Goal: Check status: Check status

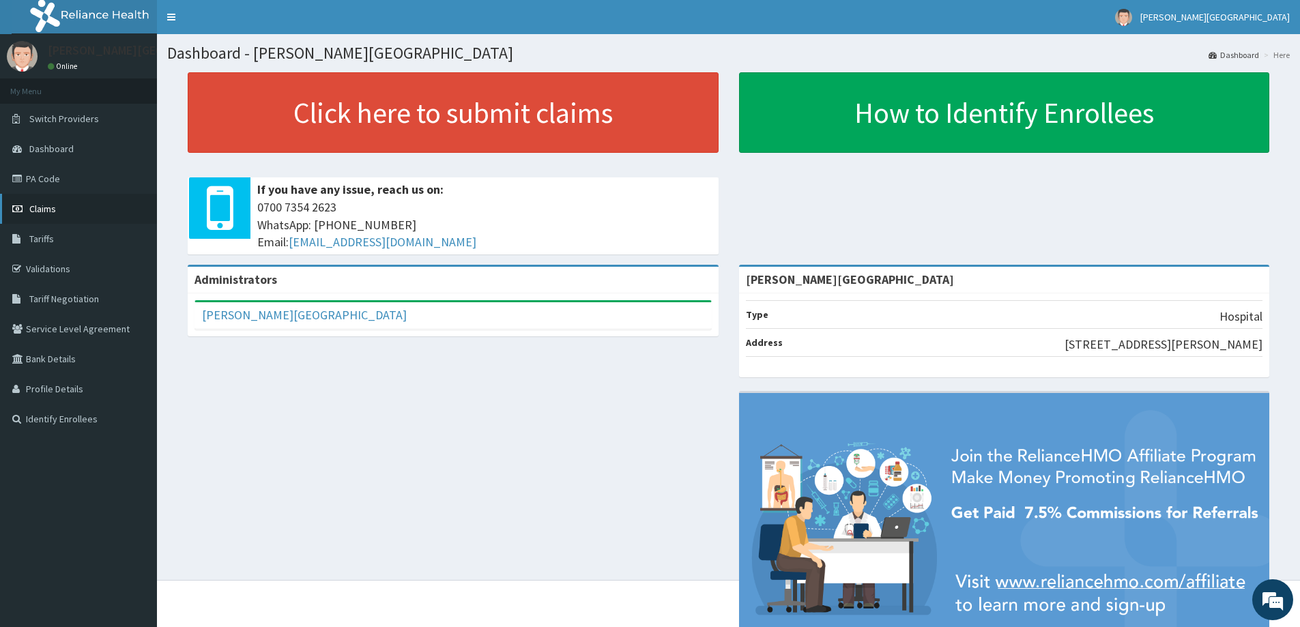
click at [38, 198] on link "Claims" at bounding box center [78, 209] width 157 height 30
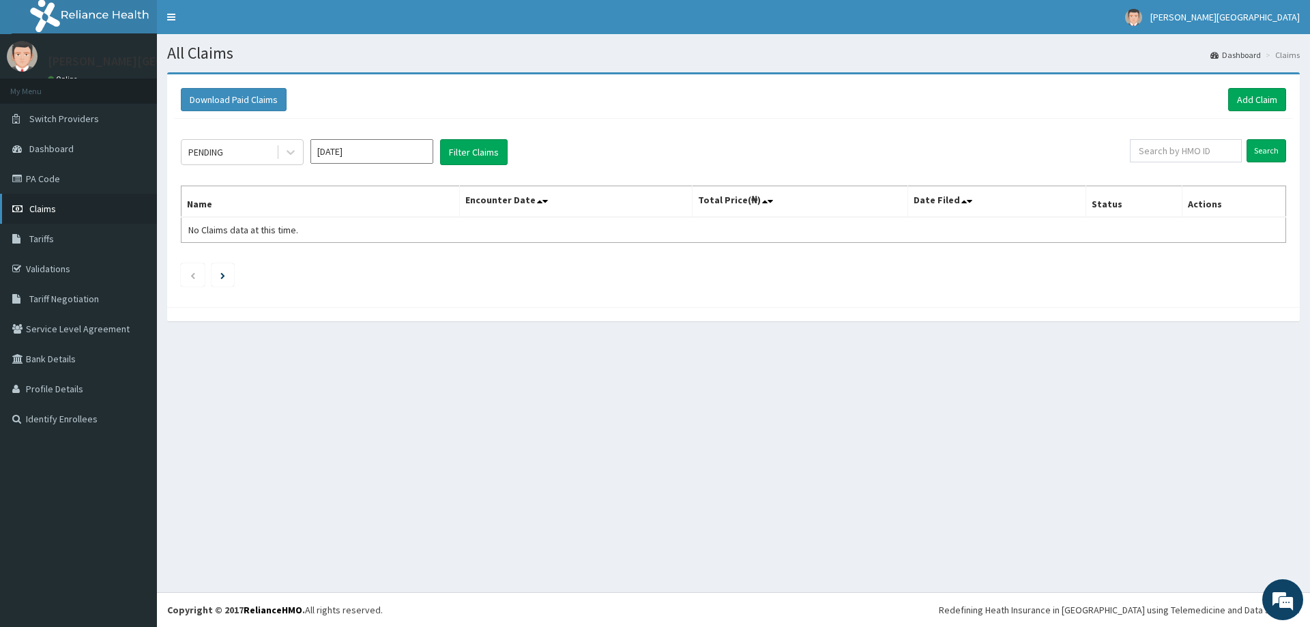
click at [57, 215] on link "Claims" at bounding box center [78, 209] width 157 height 30
click at [293, 157] on icon at bounding box center [291, 152] width 14 height 14
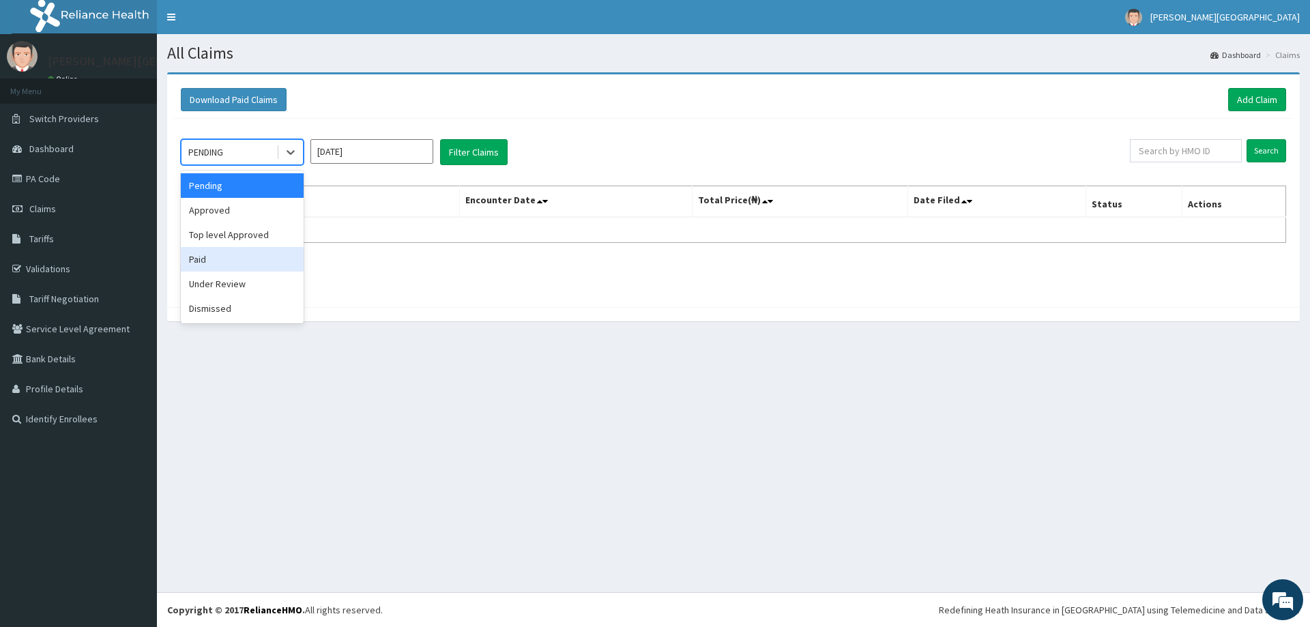
click at [338, 158] on input "[DATE]" at bounding box center [371, 151] width 123 height 25
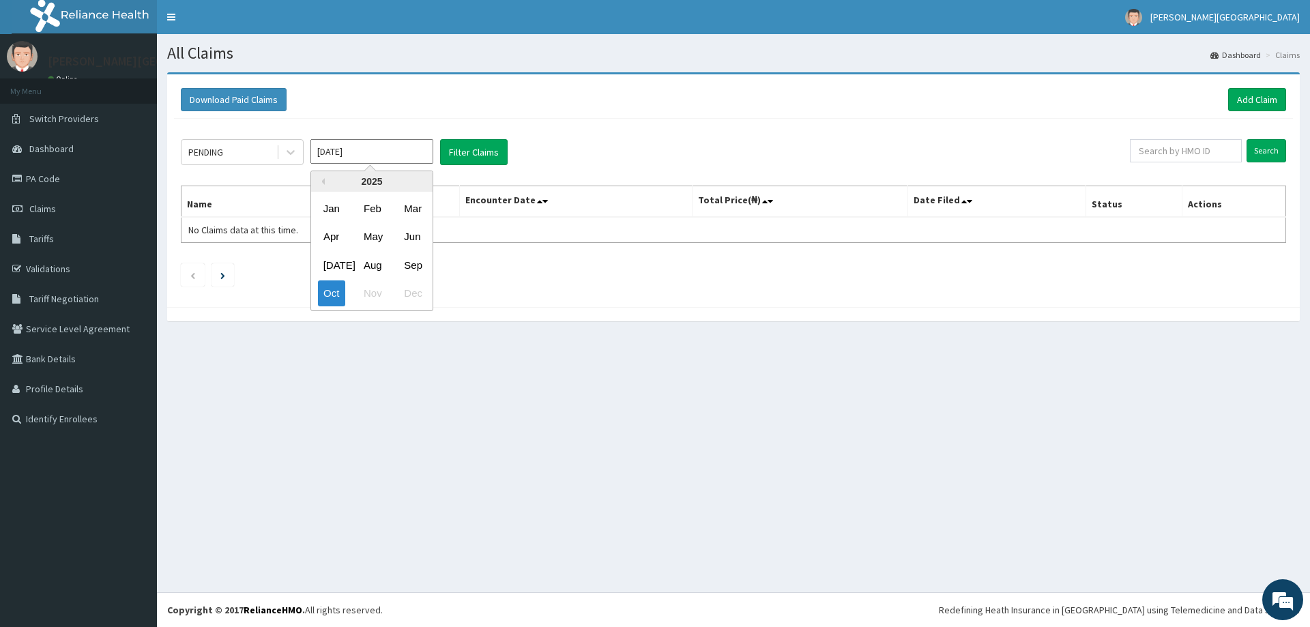
click at [333, 261] on div "Jul" at bounding box center [331, 264] width 27 height 25
type input "Jul 2025"
click at [479, 166] on div "PENDING Jul 2025 Filter Claims Search Name Encounter Date Total Price(₦) Date F…" at bounding box center [733, 210] width 1119 height 182
click at [479, 149] on button "Filter Claims" at bounding box center [474, 152] width 68 height 26
